Goal: Use online tool/utility

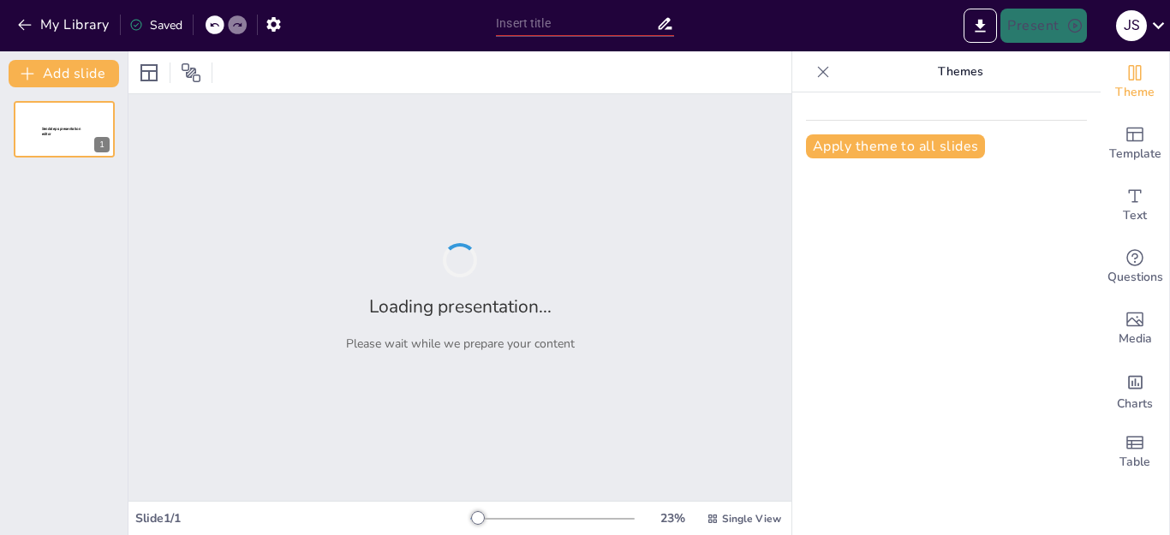
type input "Ética y Aborto: Un Análisis Comparativo entre Utilitarismo y Deontología"
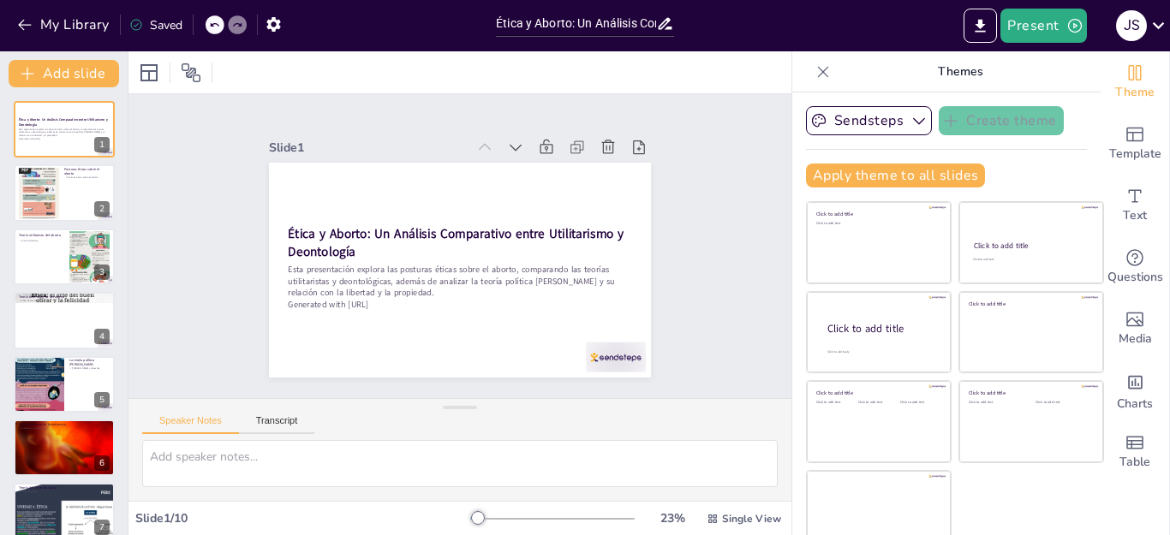
click at [50, 198] on div at bounding box center [39, 193] width 40 height 54
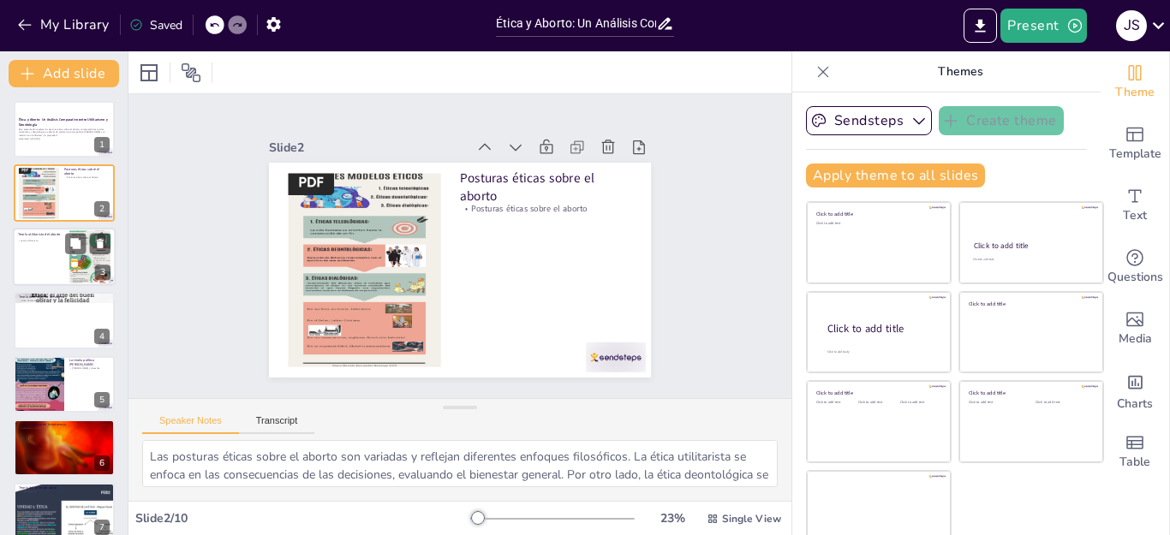
click at [58, 263] on div at bounding box center [64, 257] width 103 height 58
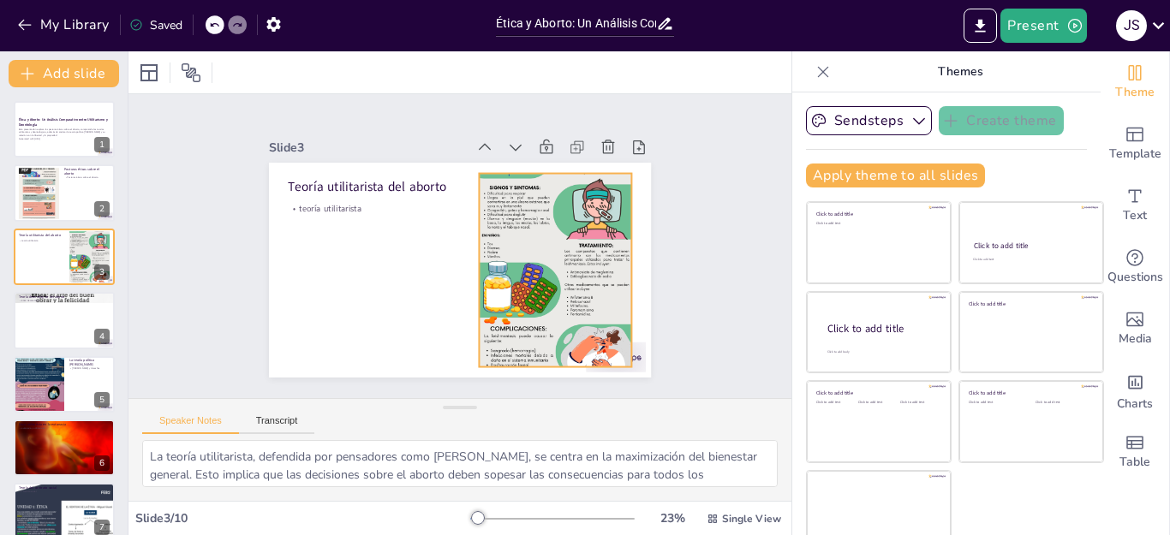
click at [551, 232] on div at bounding box center [457, 345] width 406 height 230
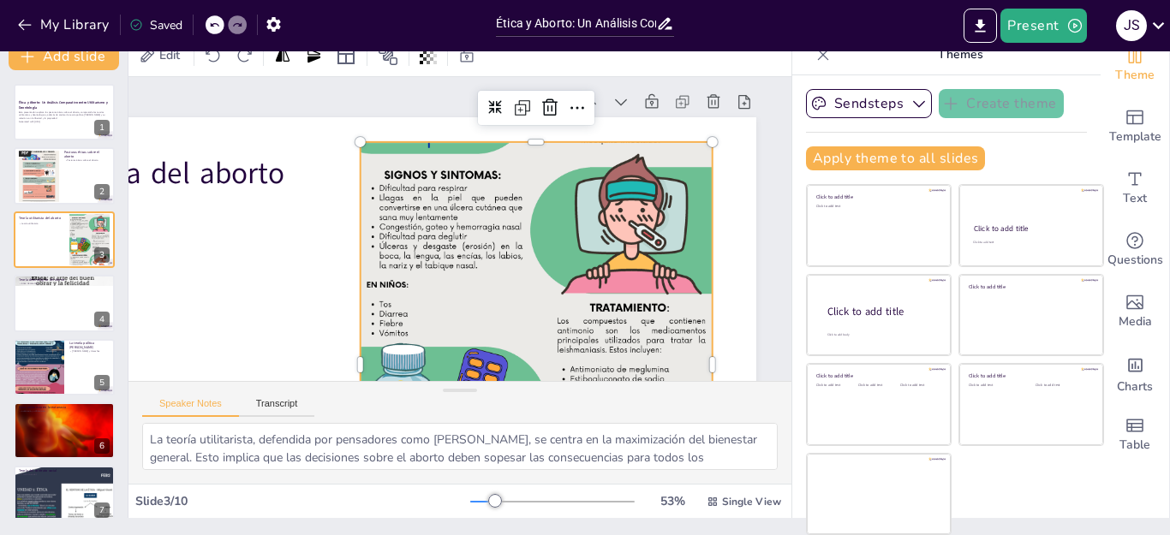
scroll to position [0, 300]
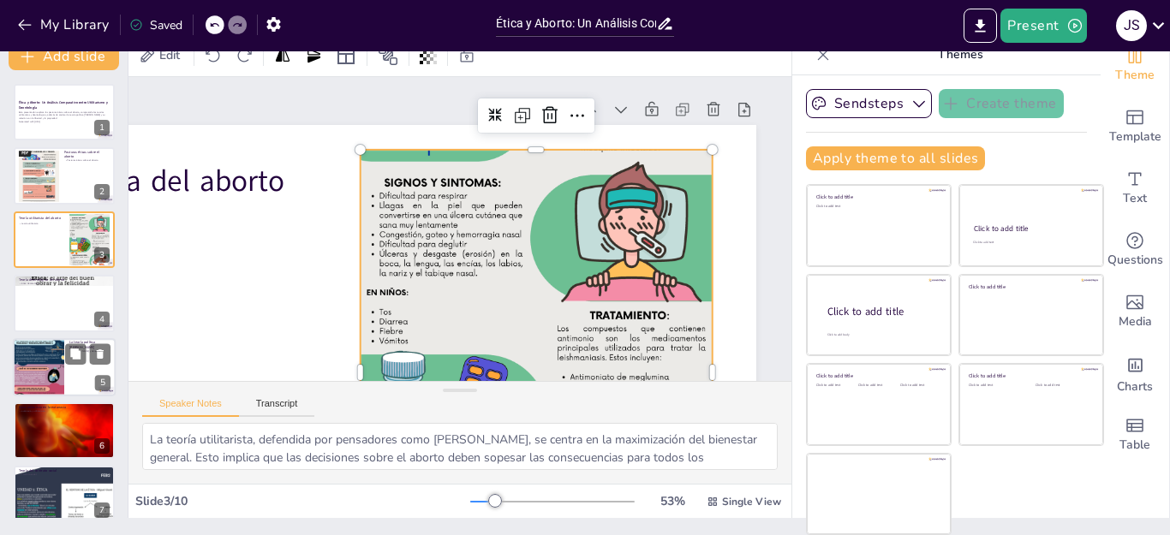
click at [35, 364] on div at bounding box center [38, 366] width 51 height 128
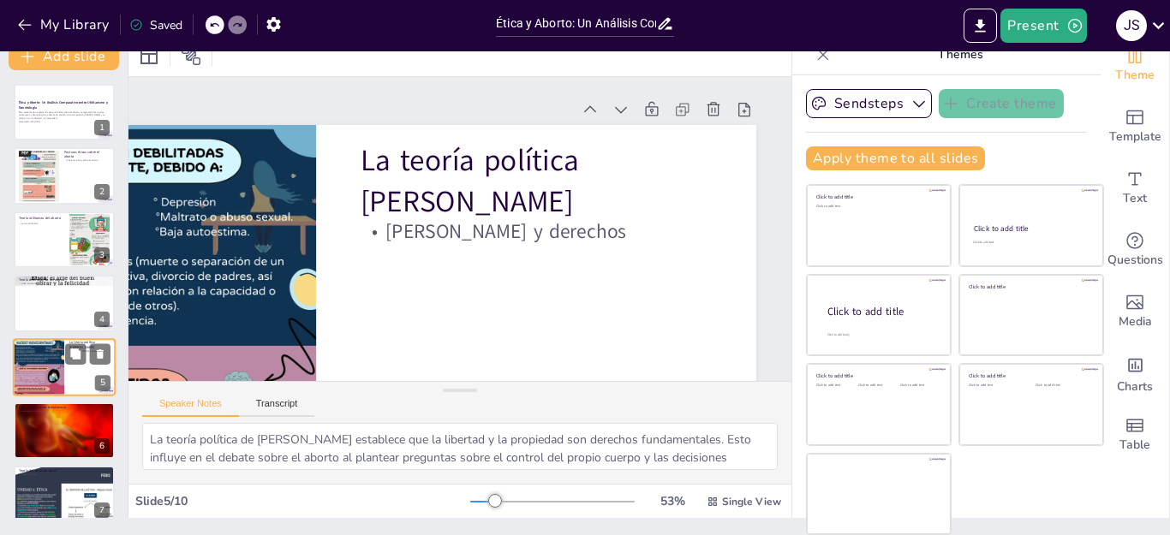
scroll to position [73, 0]
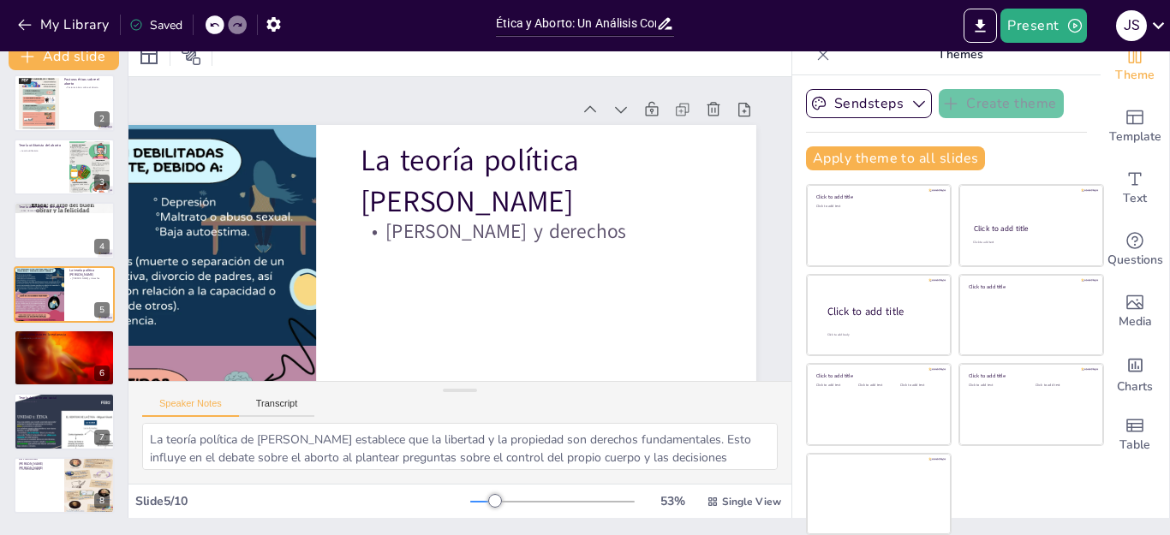
drag, startPoint x: 32, startPoint y: 428, endPoint x: 396, endPoint y: 339, distance: 374.8
click at [31, 433] on div at bounding box center [64, 422] width 101 height 134
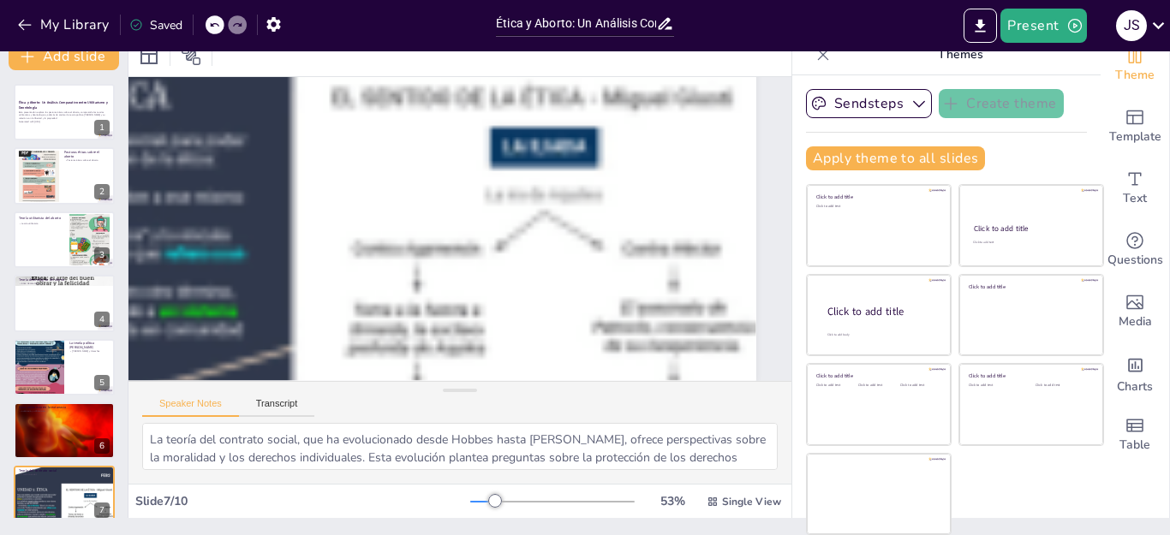
scroll to position [210, 0]
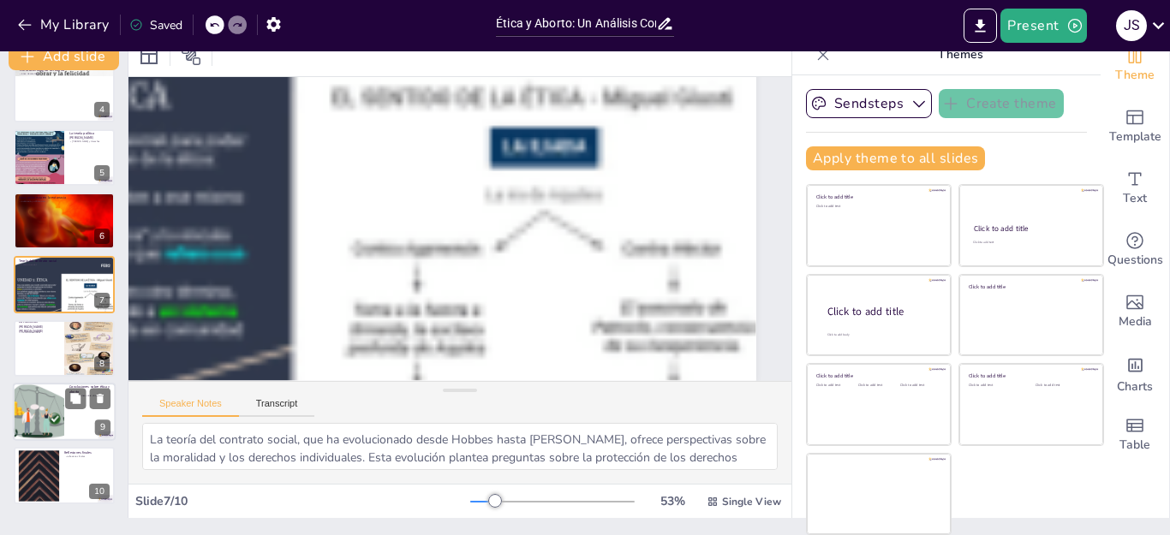
click at [45, 420] on div at bounding box center [38, 412] width 87 height 58
type textarea "La comparación entre el utilitarismo y la deontología proporciona un marco vali…"
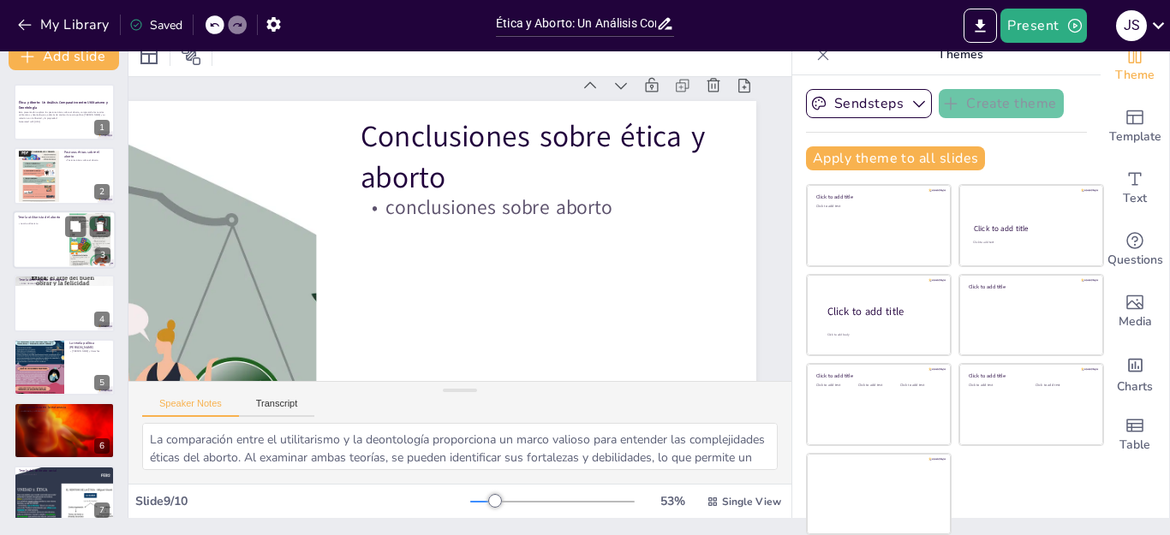
scroll to position [0, 0]
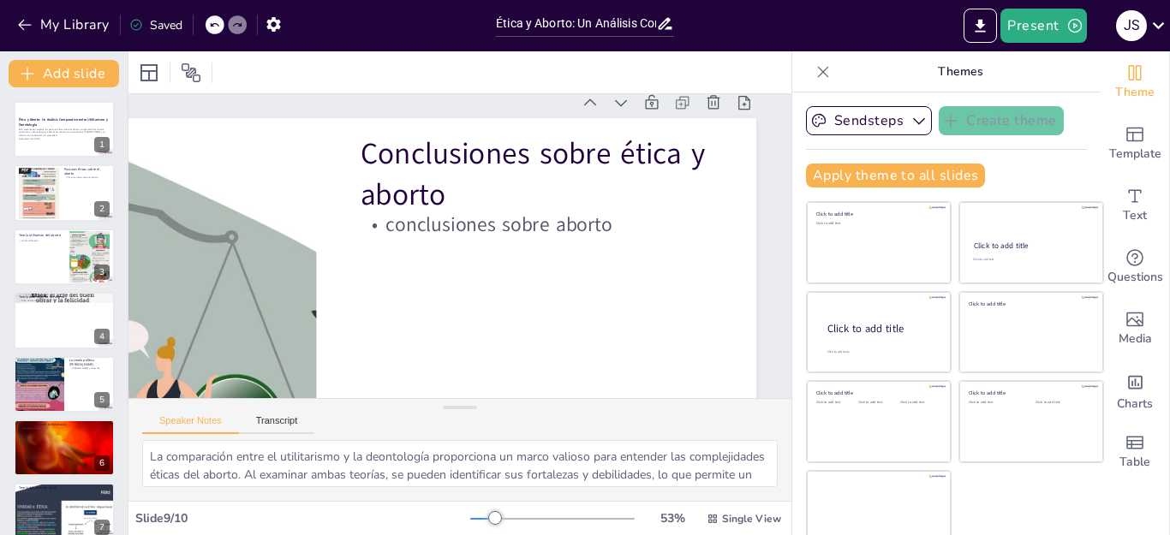
click at [66, 138] on div "Esta presentación explora las posturas éticas sobre el aborto, comparando las t…" at bounding box center [64, 134] width 91 height 13
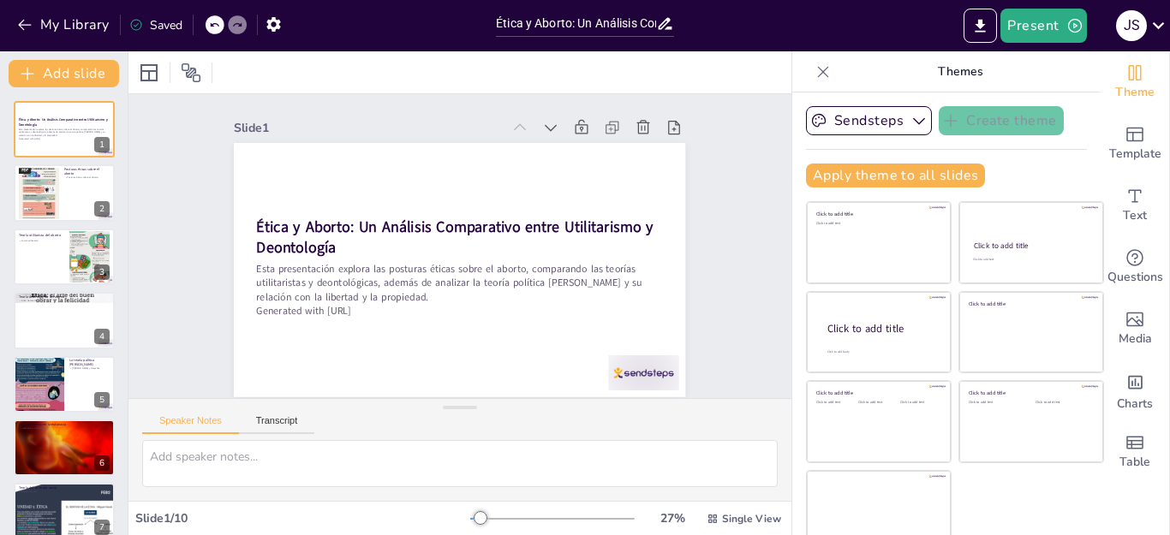
scroll to position [210, 0]
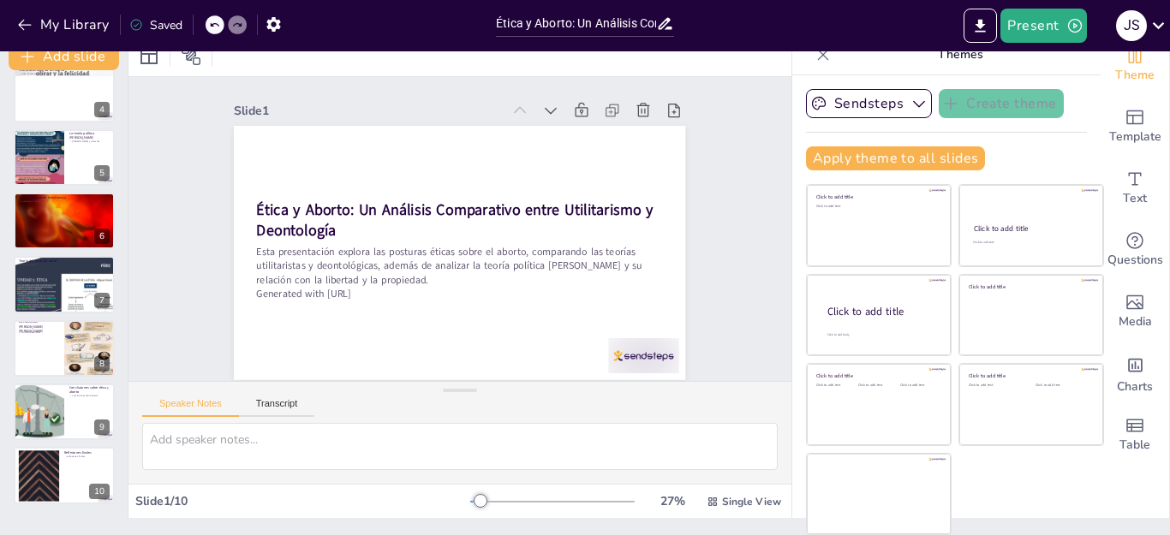
drag, startPoint x: 63, startPoint y: 200, endPoint x: 210, endPoint y: 361, distance: 217.1
click at [63, 202] on p "eutanasia y utilitarismo" at bounding box center [64, 201] width 91 height 3
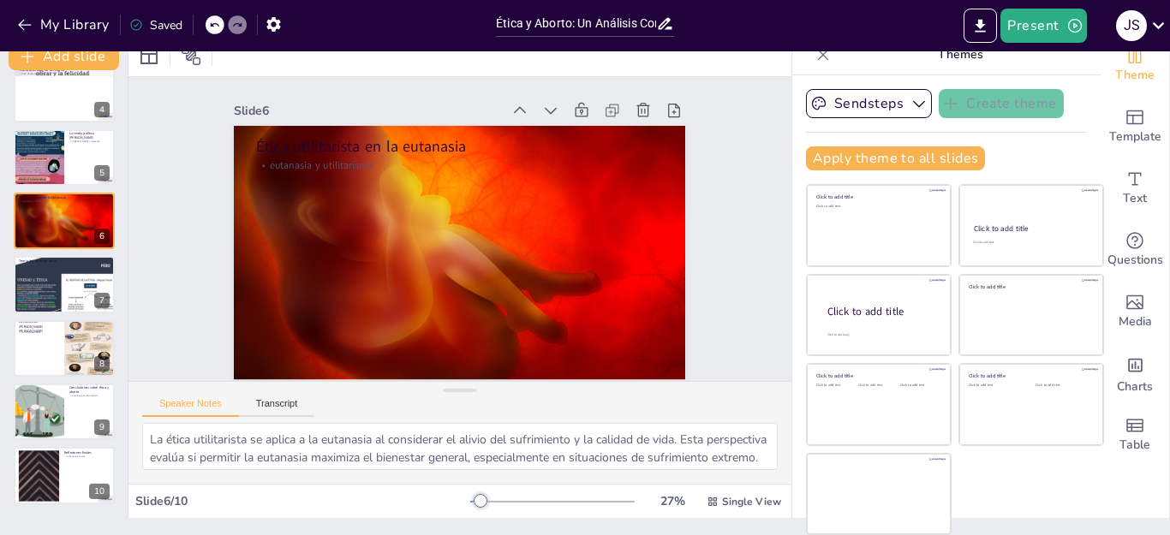
scroll to position [0, 0]
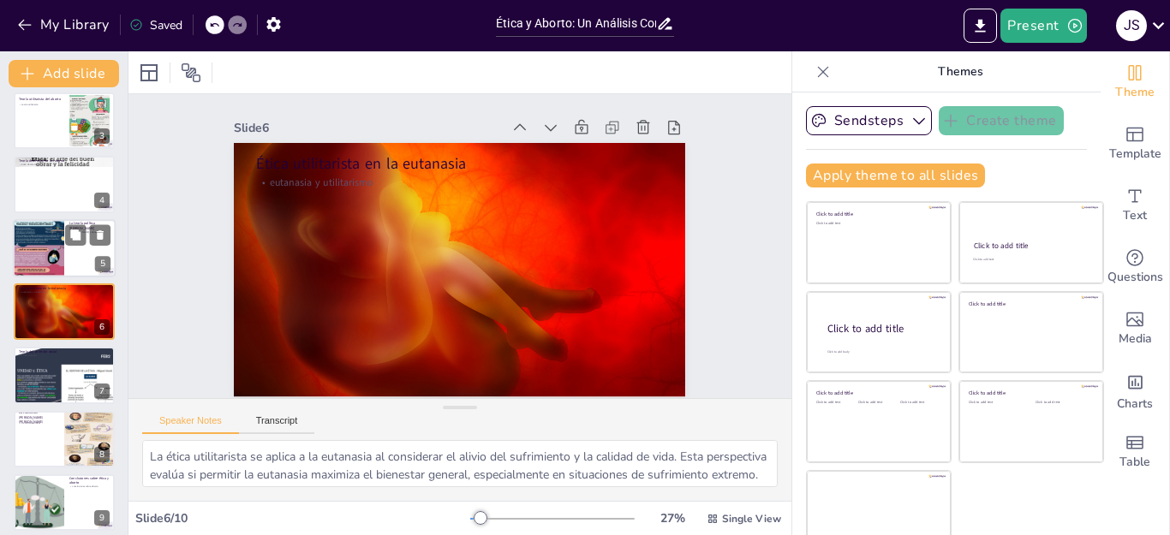
click at [32, 224] on div at bounding box center [38, 247] width 51 height 128
type textarea "La teoría política de [PERSON_NAME] establece que la libertad y la propiedad so…"
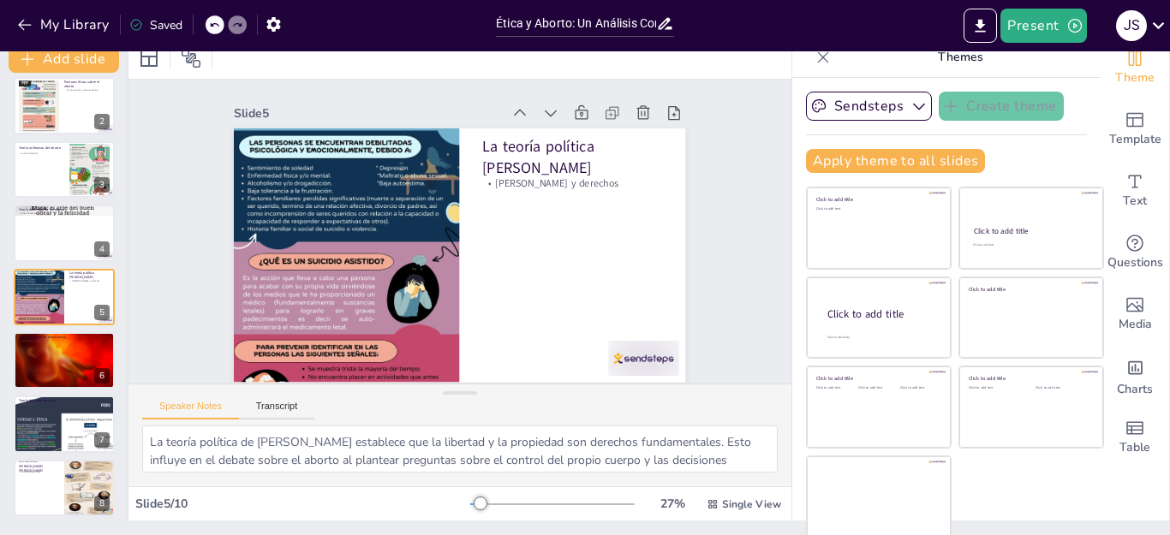
scroll to position [17, 0]
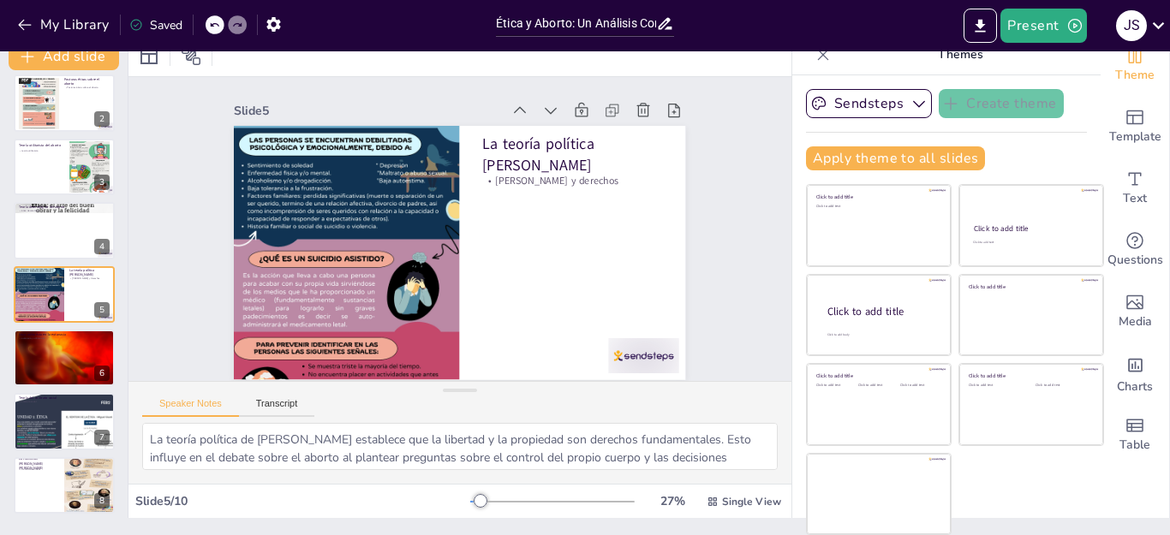
click at [500, 502] on div at bounding box center [552, 502] width 164 height 14
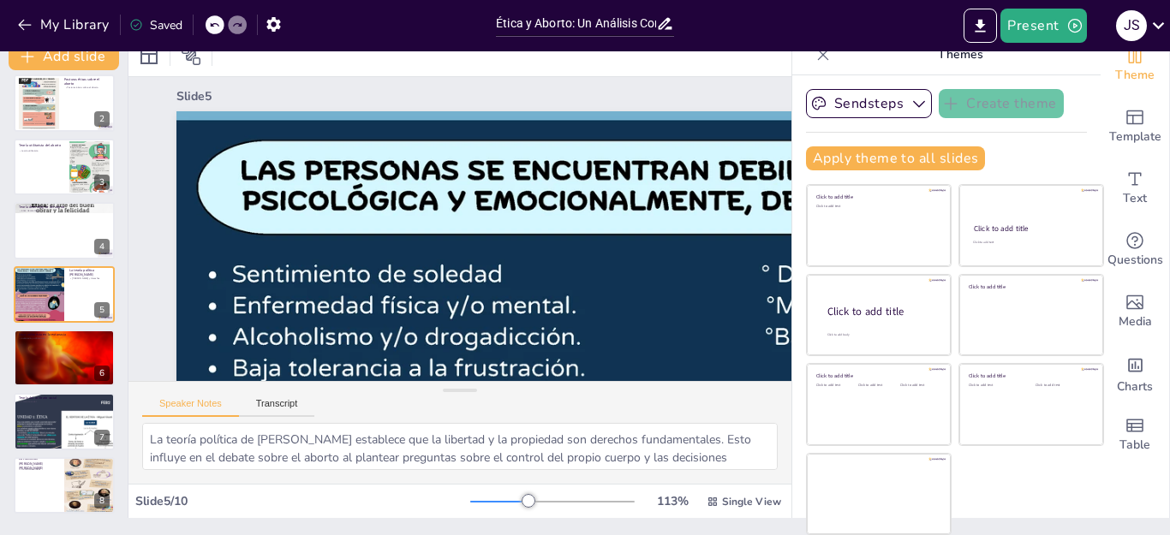
click at [473, 508] on div at bounding box center [552, 502] width 164 height 14
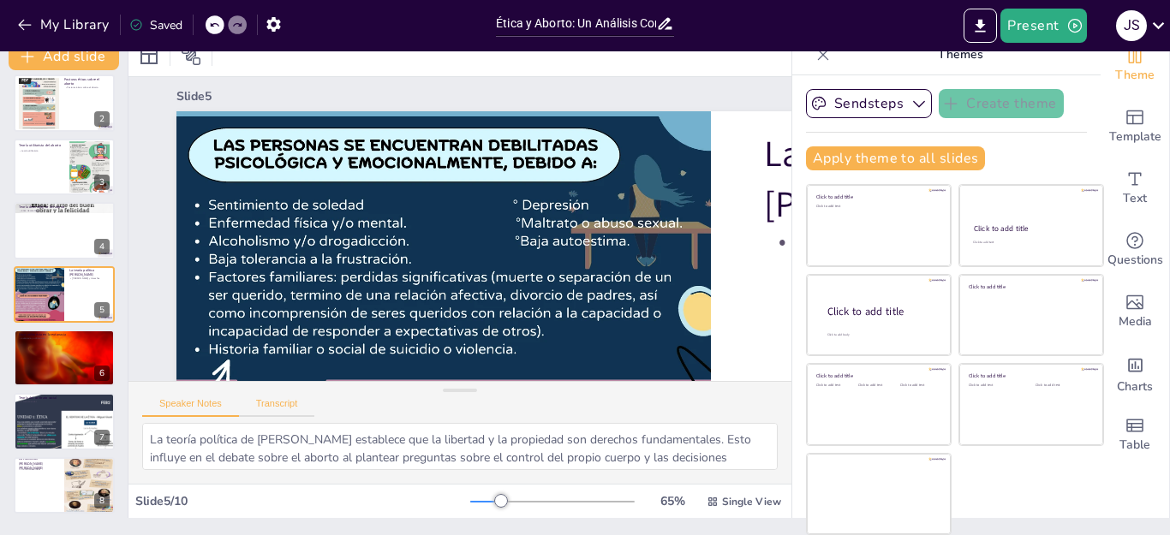
click at [286, 409] on button "Transcript" at bounding box center [277, 407] width 76 height 19
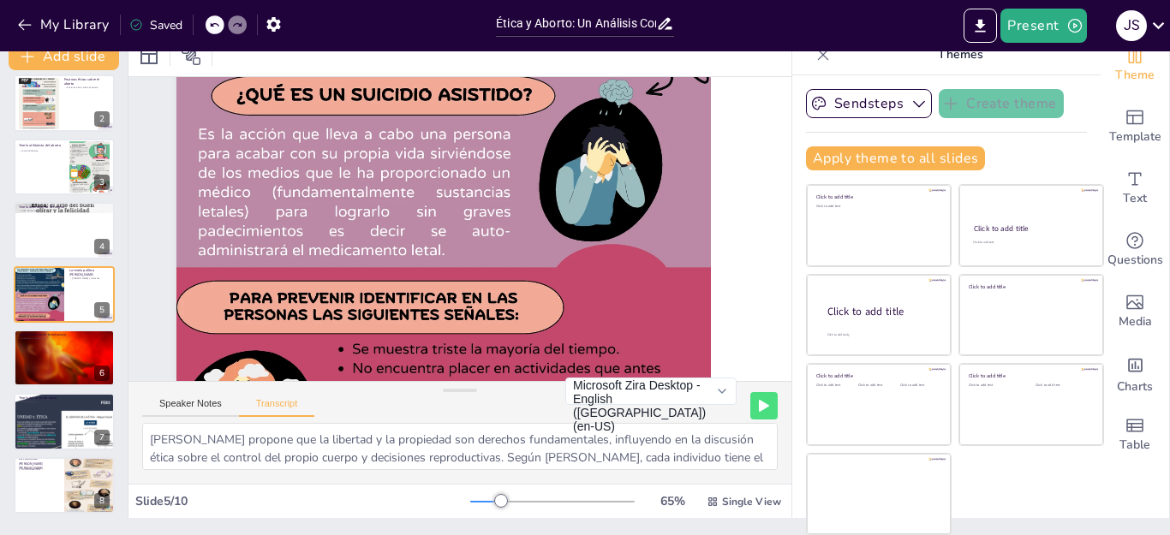
scroll to position [360, 0]
click at [750, 400] on button at bounding box center [763, 405] width 27 height 27
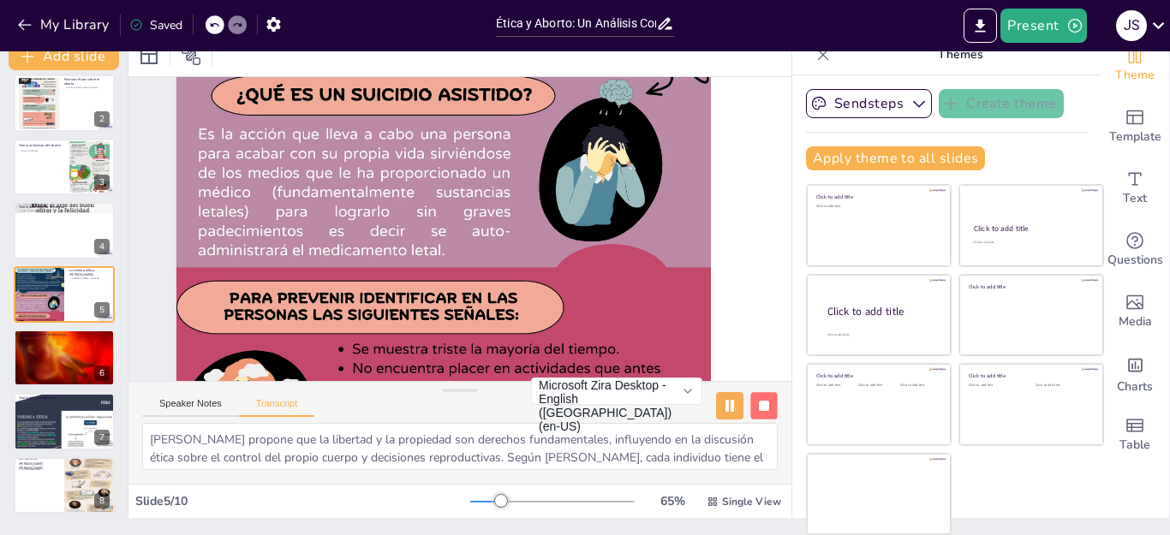
click at [759, 403] on rect at bounding box center [764, 406] width 10 height 10
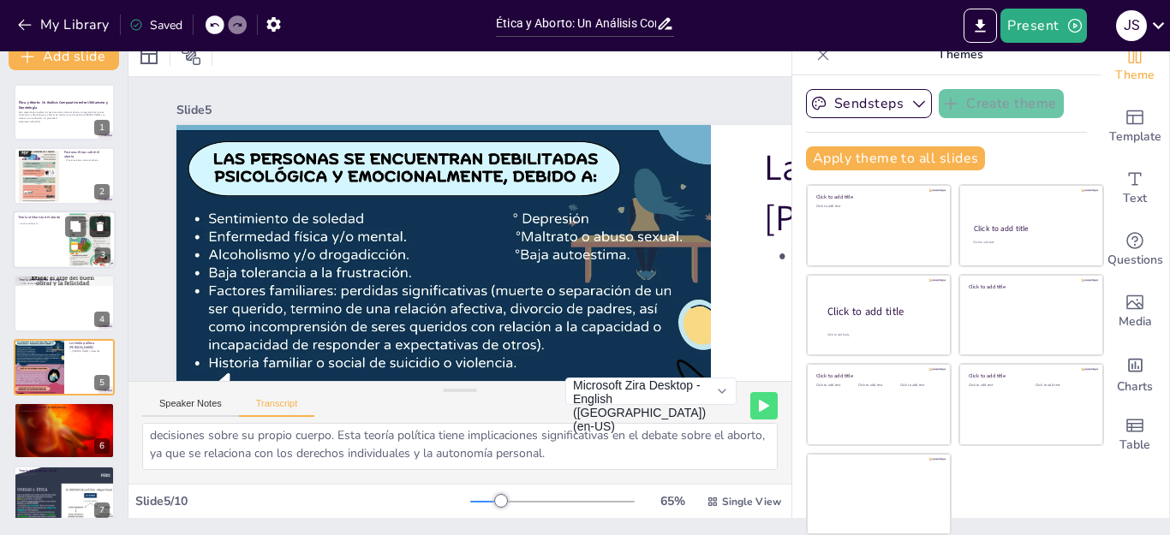
scroll to position [0, 0]
